Goal: Task Accomplishment & Management: Manage account settings

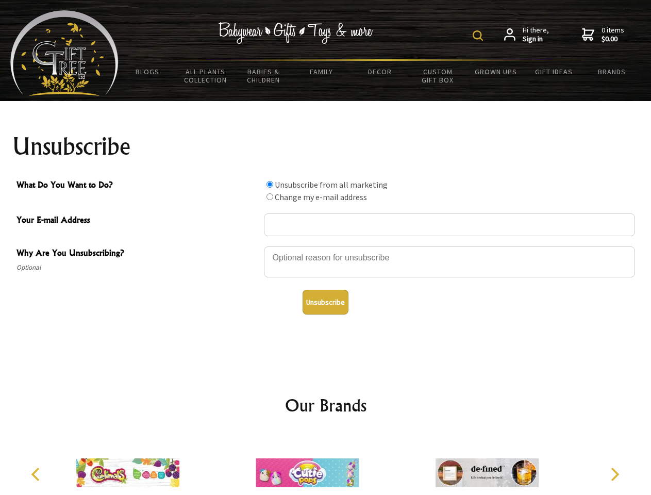
click at [479, 36] on img at bounding box center [478, 35] width 10 height 10
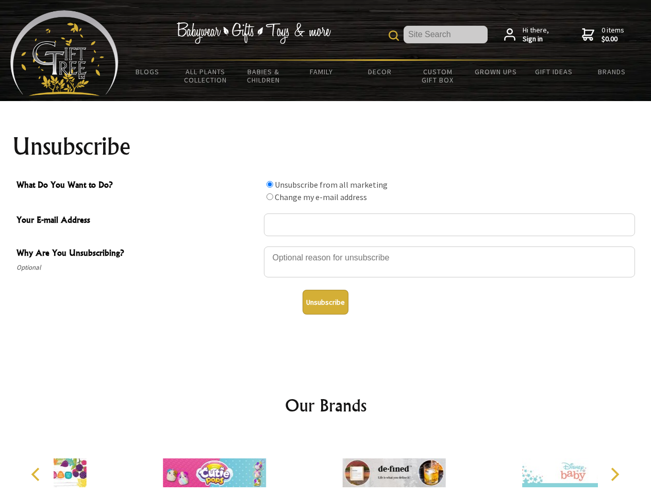
click at [326, 246] on div at bounding box center [449, 263] width 371 height 36
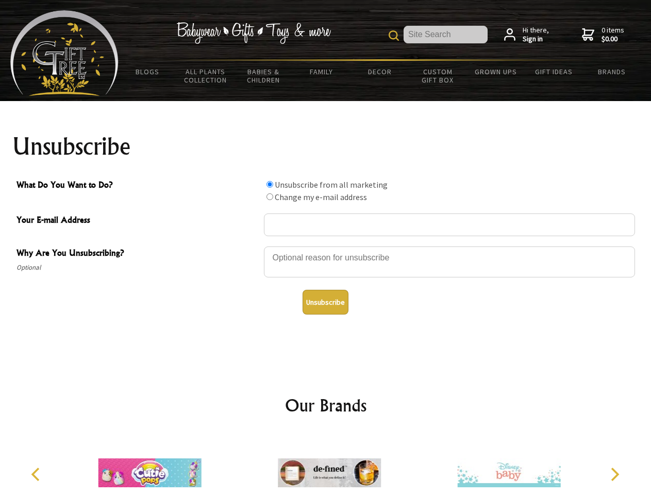
click at [270, 184] on input "What Do You Want to Do?" at bounding box center [269, 184] width 7 height 7
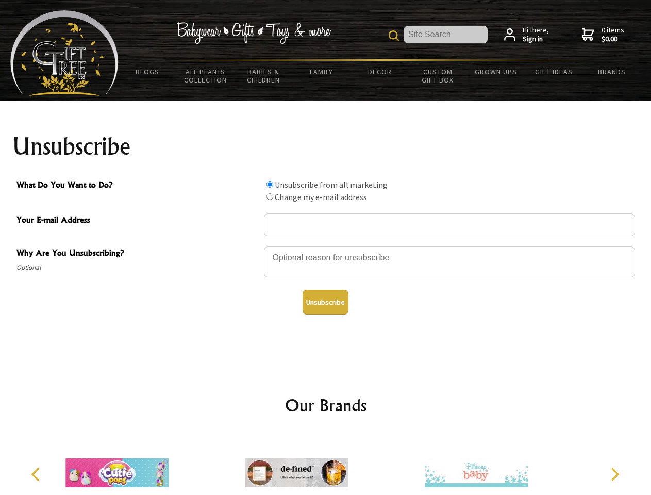
click at [270, 196] on input "What Do You Want to Do?" at bounding box center [269, 196] width 7 height 7
radio input "true"
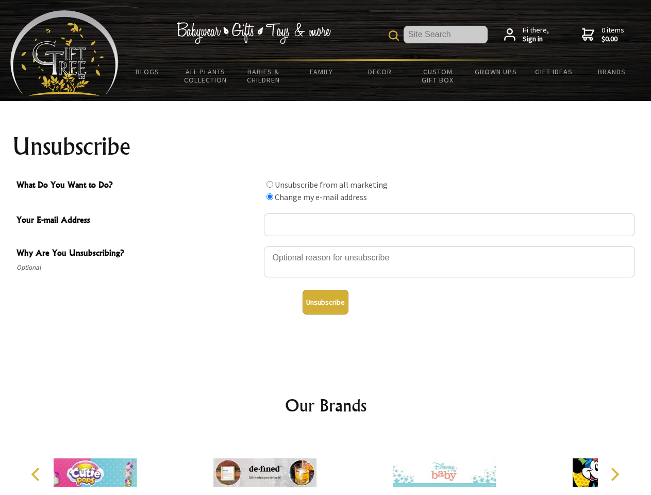
click at [325, 302] on button "Unsubscribe" at bounding box center [326, 302] width 46 height 25
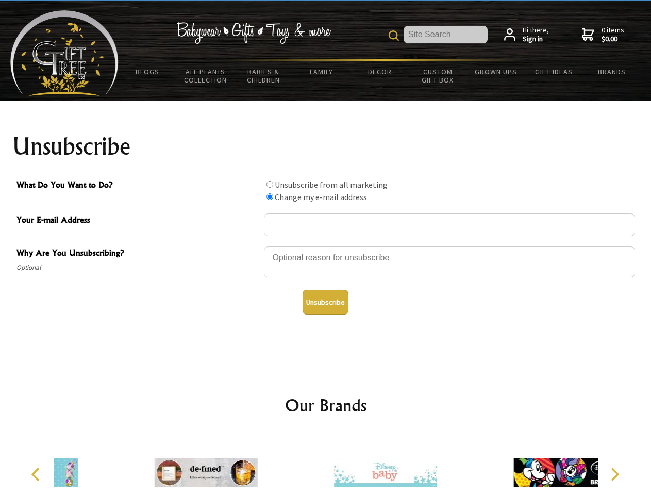
click at [37, 474] on icon "Previous" at bounding box center [36, 474] width 13 height 13
click at [614, 474] on icon "Next" at bounding box center [613, 474] width 13 height 13
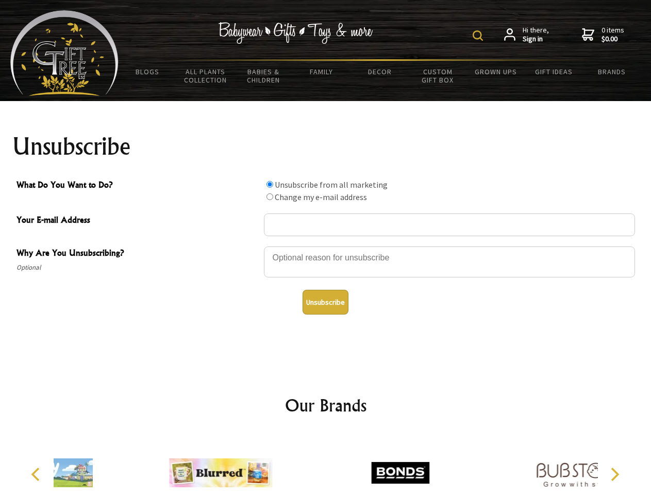
click at [479, 36] on img at bounding box center [478, 35] width 10 height 10
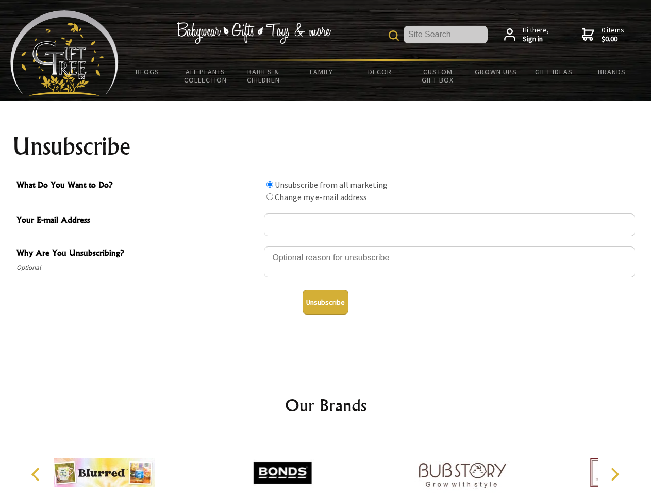
click at [326, 246] on div at bounding box center [449, 263] width 371 height 36
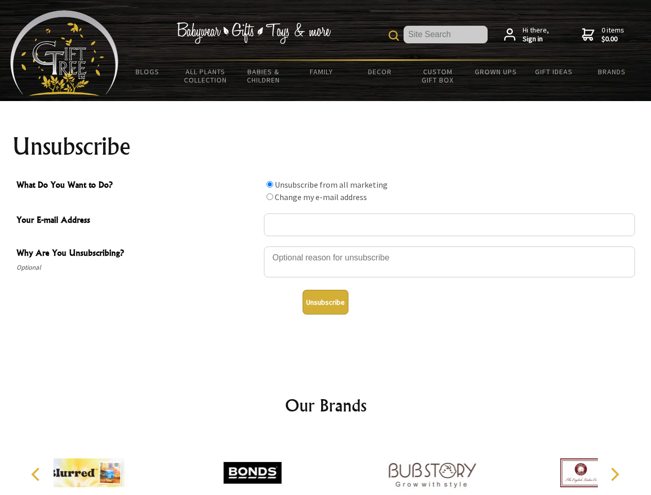
click at [270, 184] on input "What Do You Want to Do?" at bounding box center [269, 184] width 7 height 7
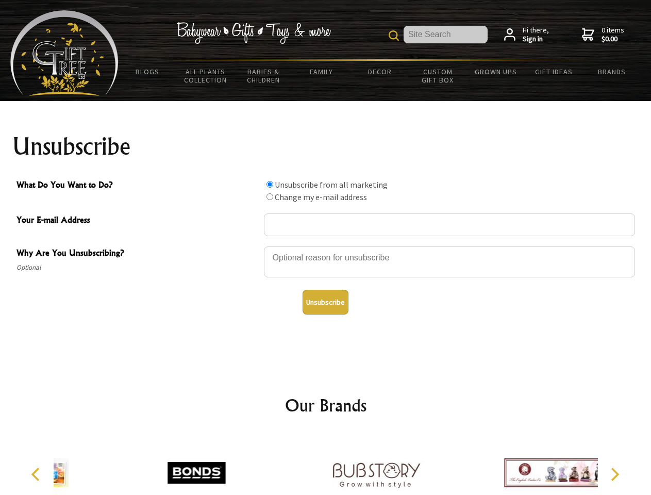
click at [270, 196] on input "What Do You Want to Do?" at bounding box center [269, 196] width 7 height 7
radio input "true"
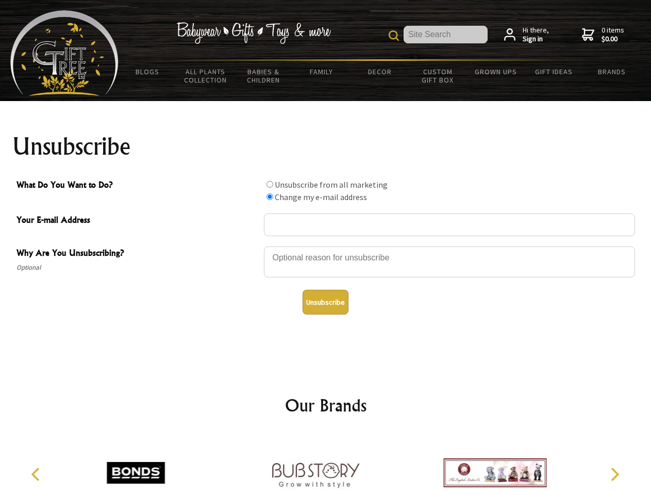
click at [325, 302] on button "Unsubscribe" at bounding box center [326, 302] width 46 height 25
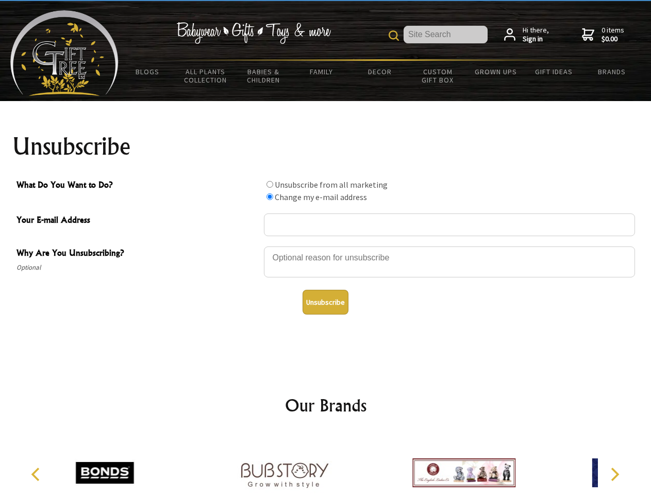
click at [37, 474] on icon "Previous" at bounding box center [36, 474] width 13 height 13
click at [614, 474] on icon "Next" at bounding box center [613, 474] width 13 height 13
